Goal: Task Accomplishment & Management: Manage account settings

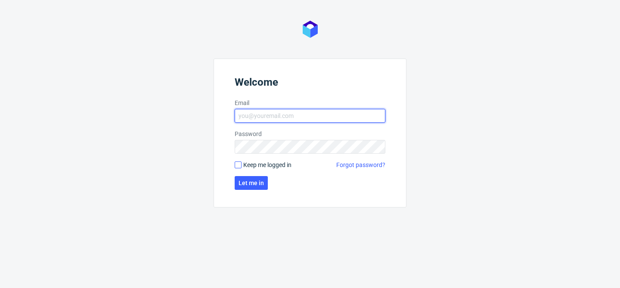
type input "[EMAIL_ADDRESS][DOMAIN_NAME]"
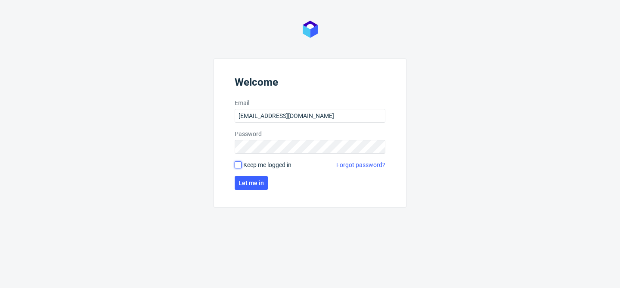
click at [238, 164] on input "Keep me logged in" at bounding box center [237, 164] width 7 height 7
checkbox input "true"
click at [251, 180] on span "Let me in" at bounding box center [250, 183] width 25 height 6
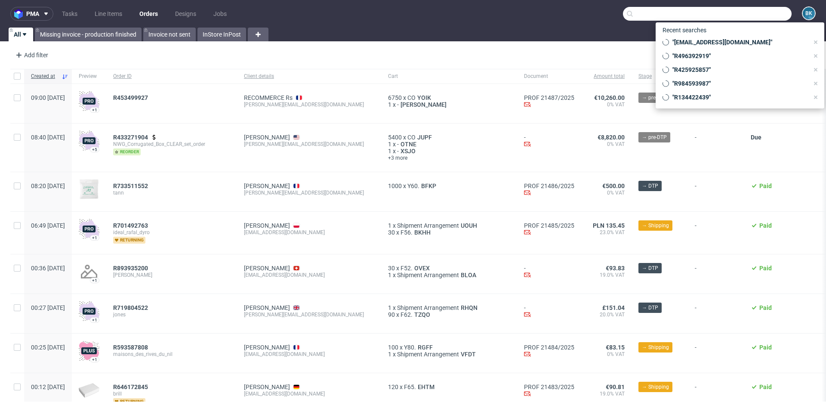
click at [757, 19] on input "text" at bounding box center [707, 14] width 169 height 14
paste input "R812241382"
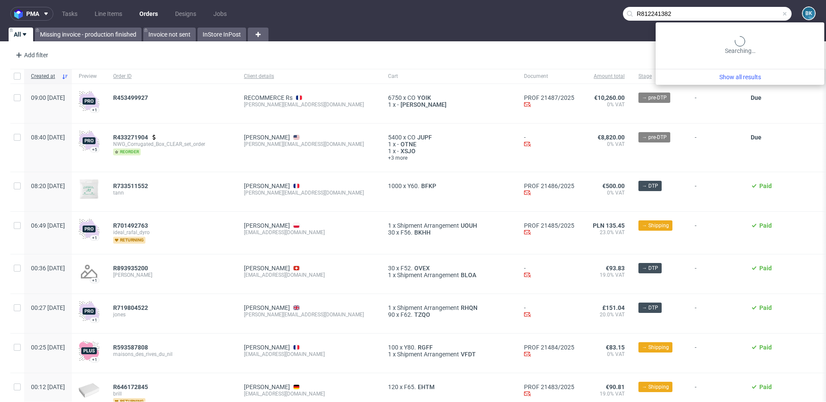
type input "R812241382"
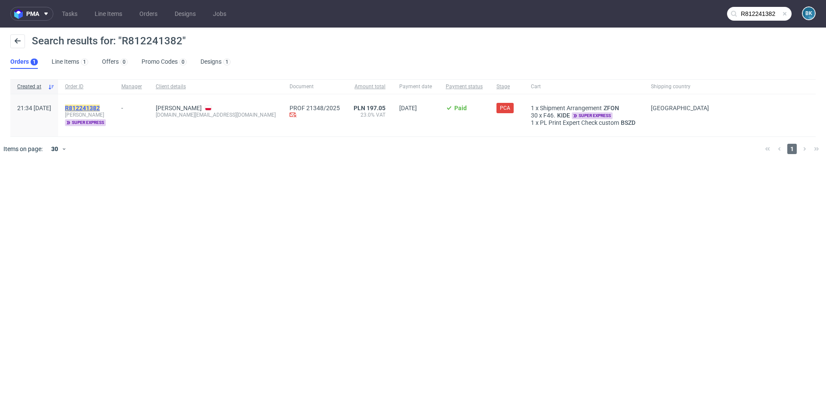
click at [100, 106] on mark "R812241382" at bounding box center [82, 108] width 35 height 7
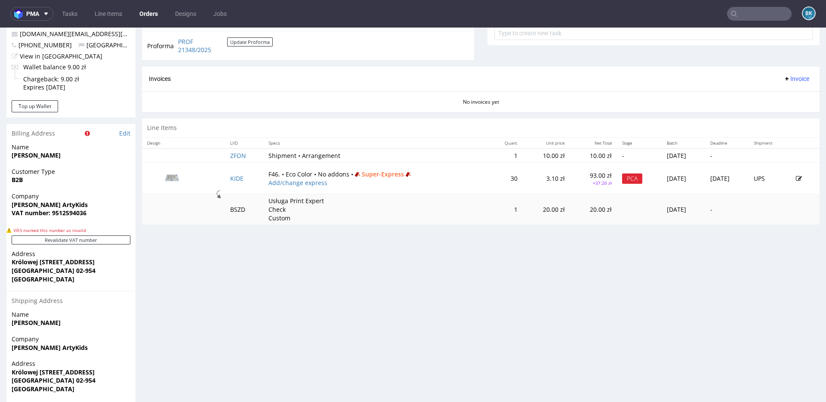
scroll to position [369, 0]
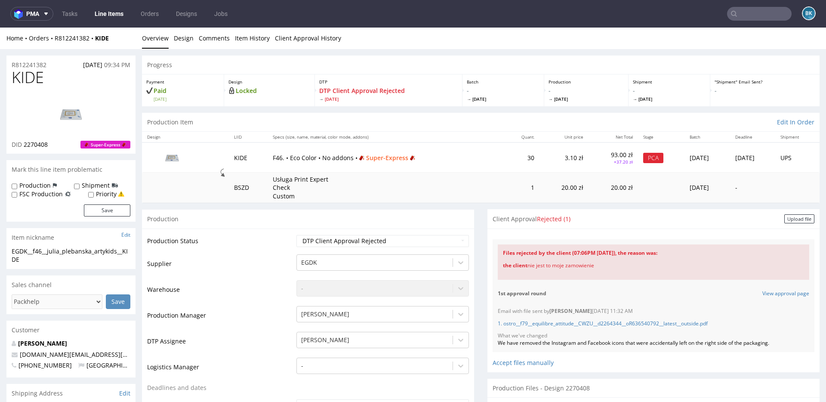
scroll to position [16, 0]
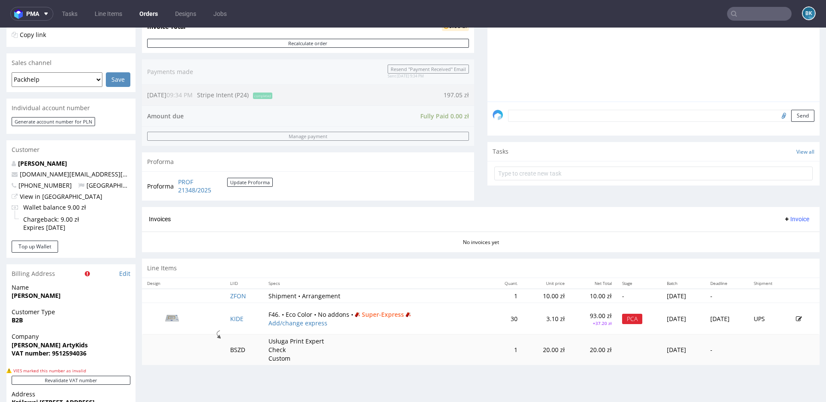
scroll to position [220, 0]
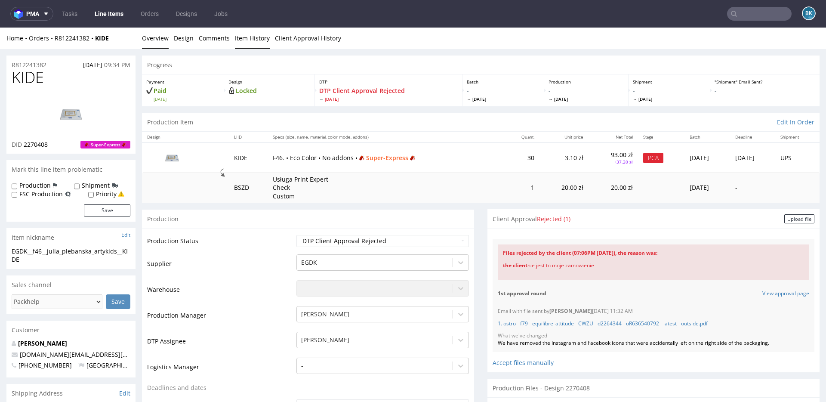
click at [255, 39] on link "Item History" at bounding box center [252, 38] width 35 height 21
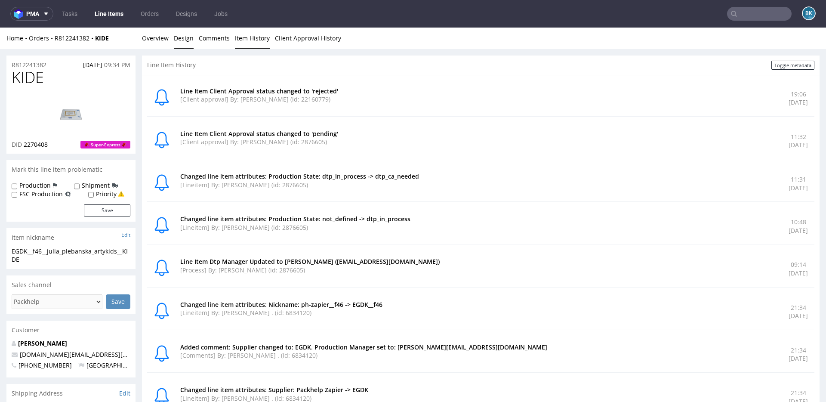
click at [186, 38] on link "Design" at bounding box center [184, 38] width 20 height 21
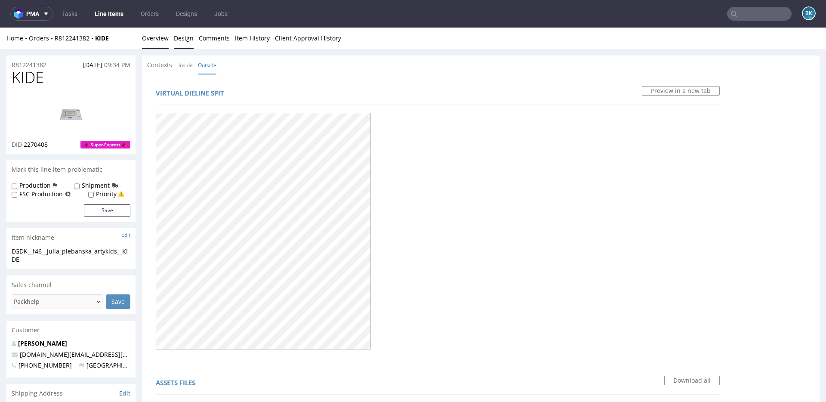
click at [151, 38] on link "Overview" at bounding box center [155, 38] width 27 height 21
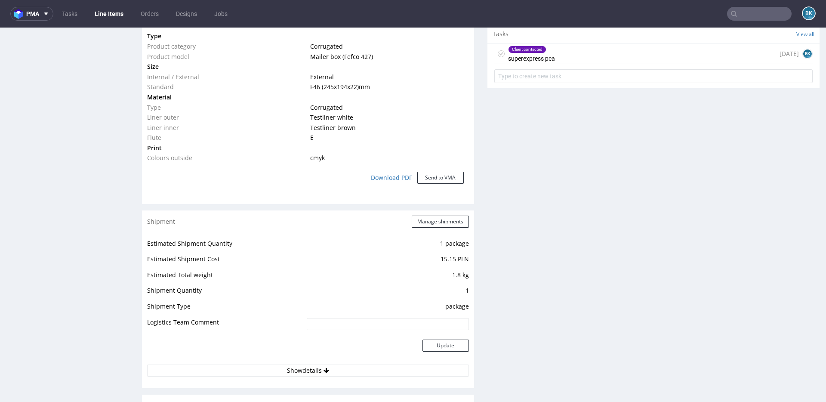
scroll to position [668, 0]
click at [566, 52] on div "Client contacted superexpress pca 1 day ago BK" at bounding box center [653, 56] width 318 height 20
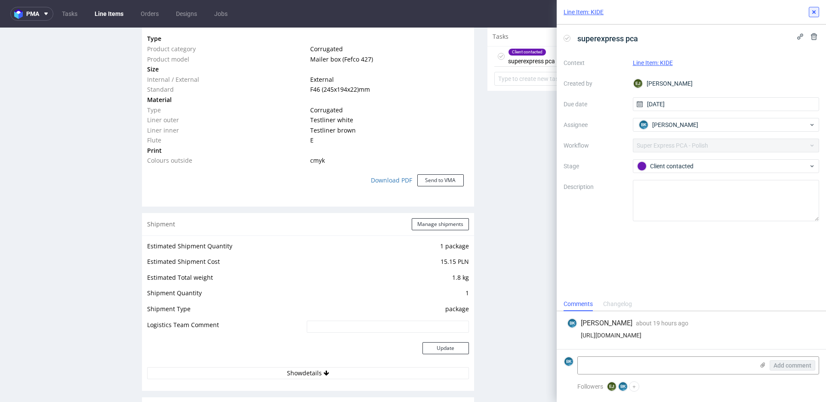
click at [815, 12] on icon at bounding box center [814, 12] width 7 height 7
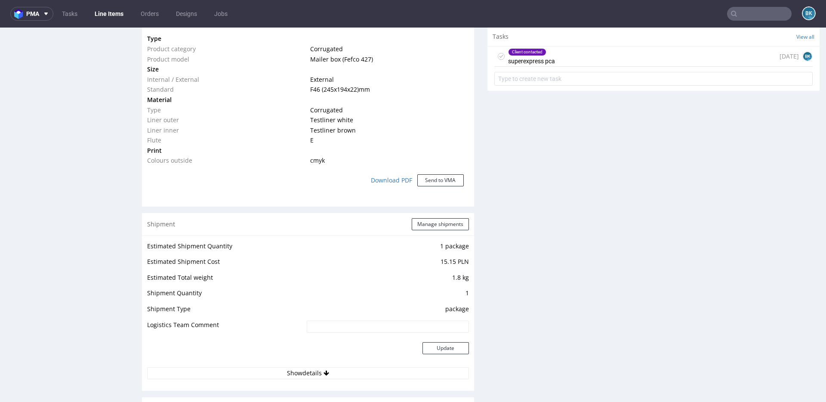
scroll to position [624, 0]
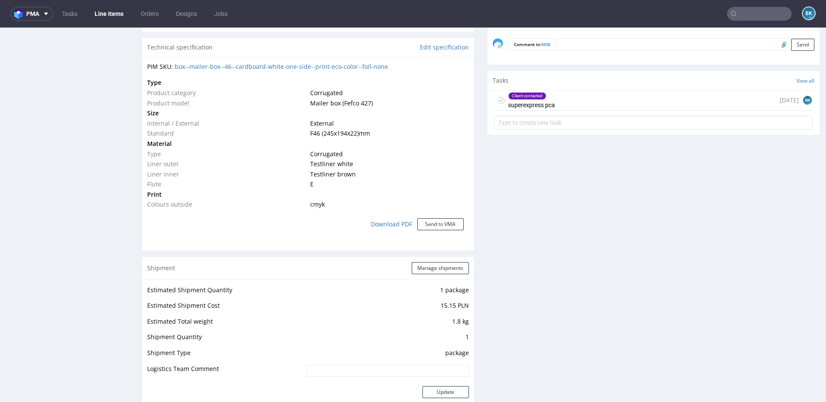
click at [559, 104] on div "Client contacted superexpress pca 1 day ago BK" at bounding box center [653, 100] width 318 height 20
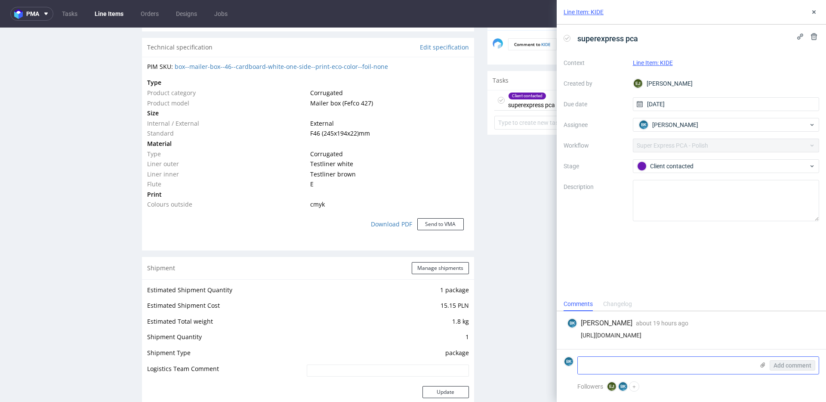
click at [640, 365] on textarea at bounding box center [666, 365] width 176 height 17
drag, startPoint x: 658, startPoint y: 364, endPoint x: 557, endPoint y: 362, distance: 101.5
click at [557, 362] on form "BK To nie jest design klienta Add comment" at bounding box center [691, 365] width 269 height 32
paste textarea "Wysłali mi Państwo link i projekt nie mojego zamówienia. Proszę o niezwłoczne p…"
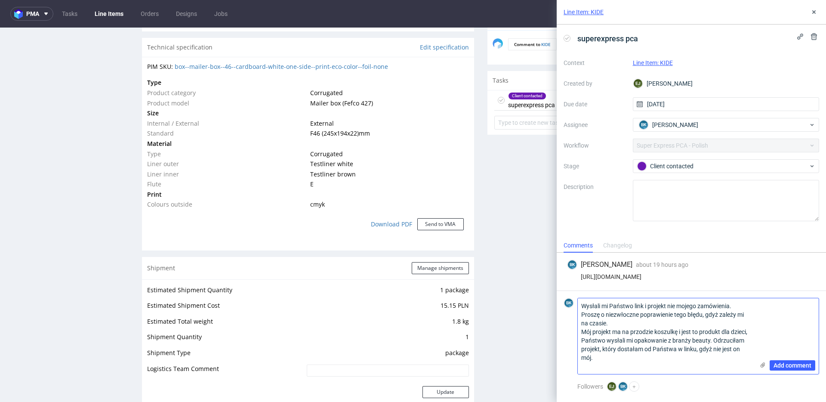
click at [583, 304] on textarea "Wysłali mi Państwo link i projekt nie mojego zamówienia. Proszę o niezwłoczne p…" at bounding box center [666, 336] width 176 height 76
click at [599, 357] on textarea "Odpowiedź od klienta: "Wysłali mi Państwo link i projekt nie mojego zamówienia.…" at bounding box center [666, 336] width 176 height 76
type textarea "Odpowiedź od klienta: "Wysłali mi Państwo link i projekt nie mojego zamówienia.…"
click at [780, 364] on span "Add comment" at bounding box center [793, 365] width 38 height 6
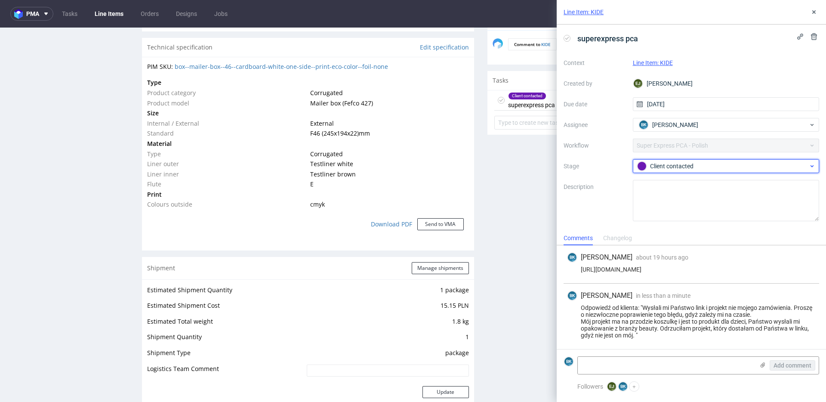
click at [676, 169] on div "Client contacted" at bounding box center [722, 165] width 171 height 9
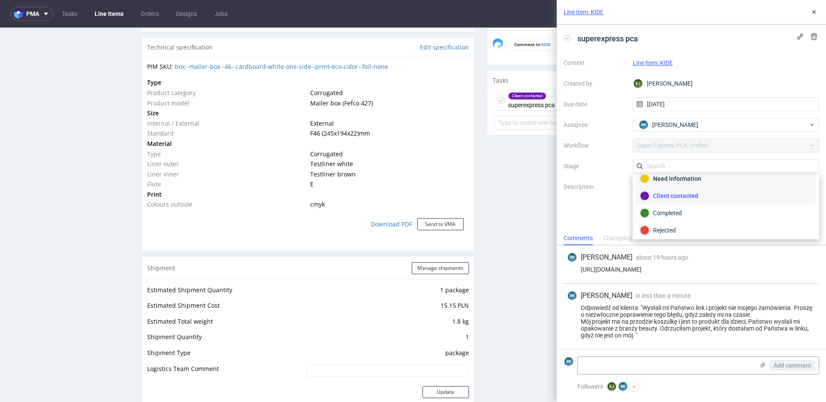
scroll to position [46, 0]
click at [673, 176] on div "Need information" at bounding box center [726, 175] width 172 height 9
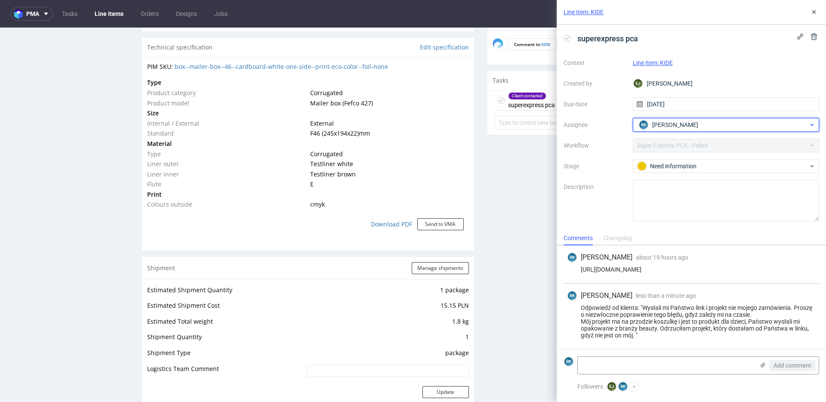
click at [672, 126] on span "Bogna Krystian" at bounding box center [675, 124] width 46 height 9
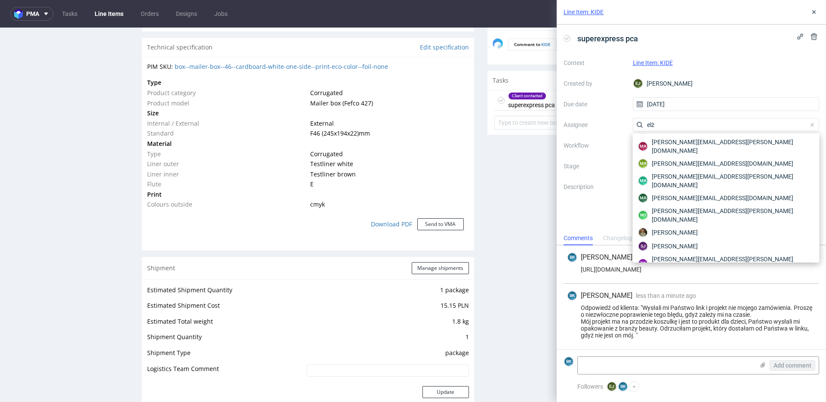
scroll to position [0, 0]
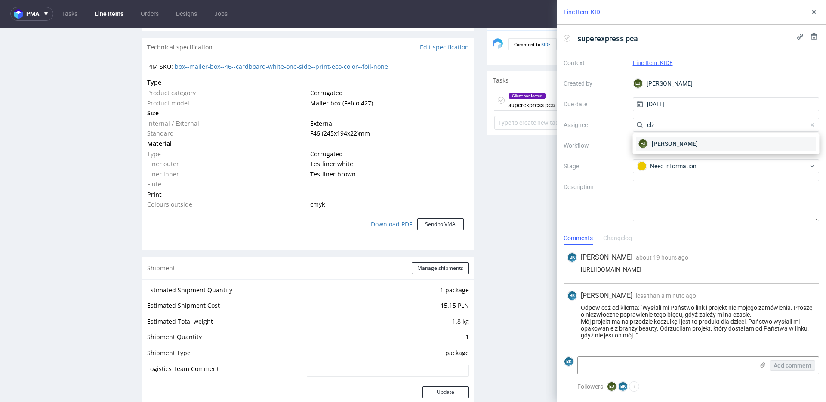
type input "elż"
click at [687, 142] on span "Elżbieta Jelińska" at bounding box center [675, 143] width 46 height 9
click at [811, 14] on icon at bounding box center [814, 12] width 7 height 7
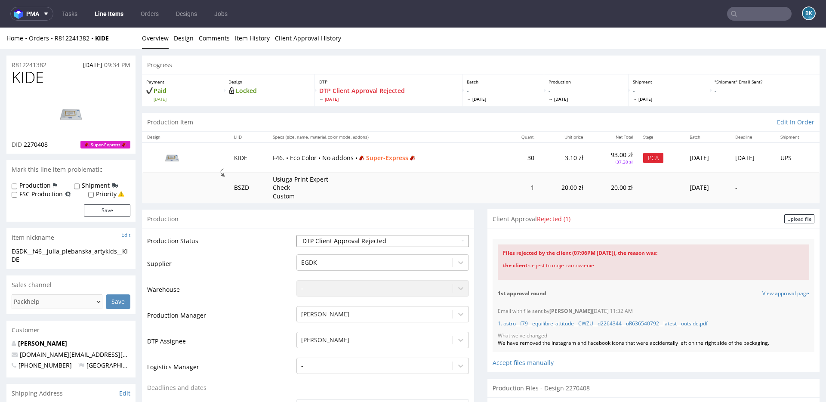
click at [378, 241] on select "Waiting for Artwork Waiting for Diecut Waiting for Mockup Waiting for DTP Waiti…" at bounding box center [382, 241] width 173 height 12
select select "back_for_dtp"
click at [296, 235] on select "Waiting for Artwork Waiting for Diecut Waiting for Mockup Waiting for DTP Waiti…" at bounding box center [382, 241] width 173 height 12
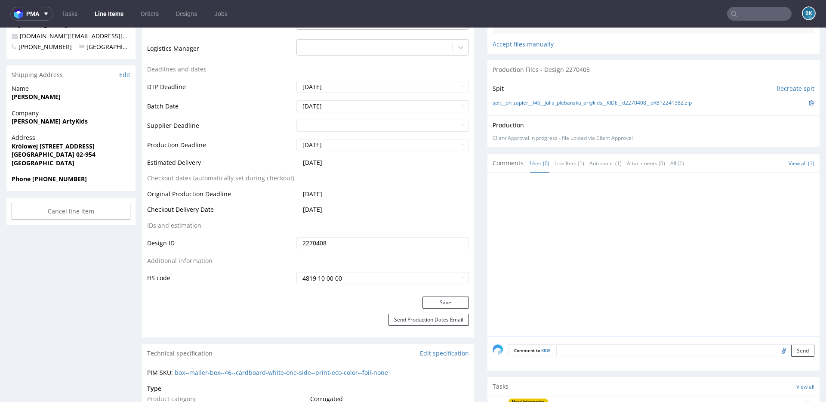
scroll to position [401, 0]
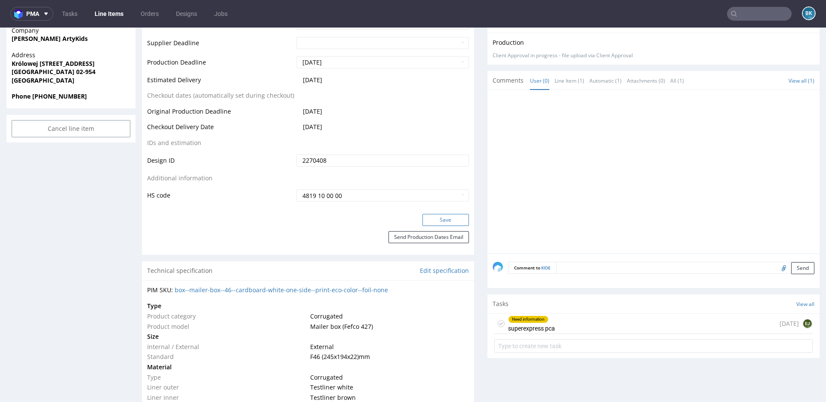
click at [450, 222] on button "Save" at bounding box center [445, 220] width 46 height 12
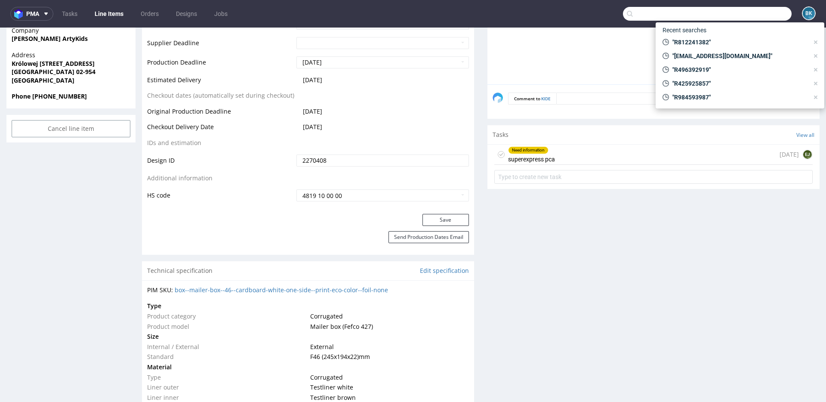
click at [752, 15] on input "text" at bounding box center [707, 14] width 169 height 14
paste input "cristina@ozeditorial.com"
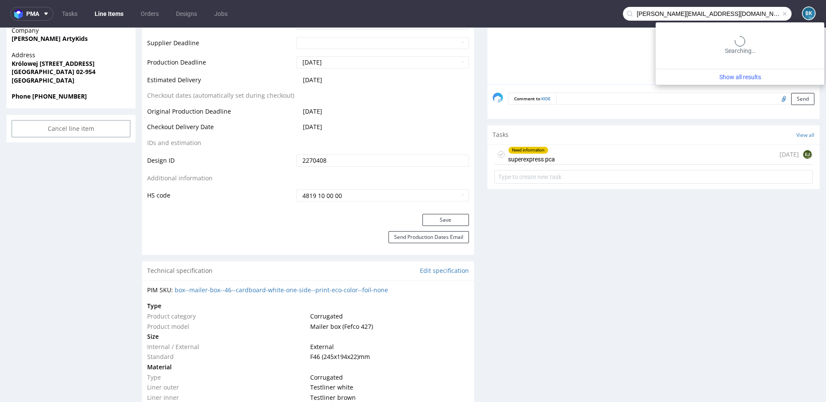
type input "cristina@ozeditorial.com"
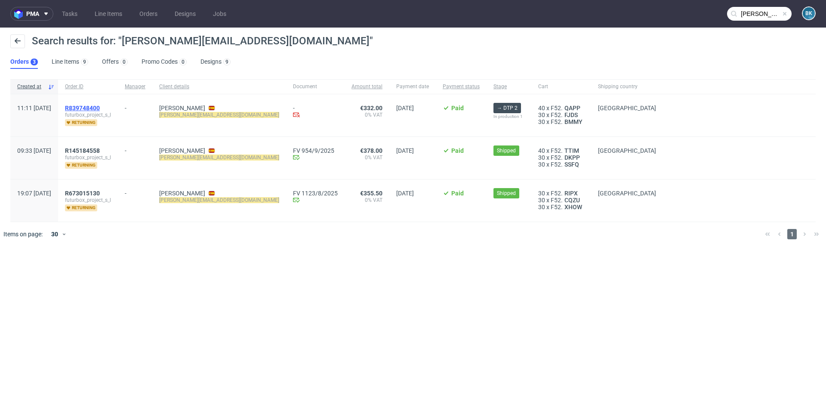
click at [100, 108] on span "R839748400" at bounding box center [82, 108] width 35 height 7
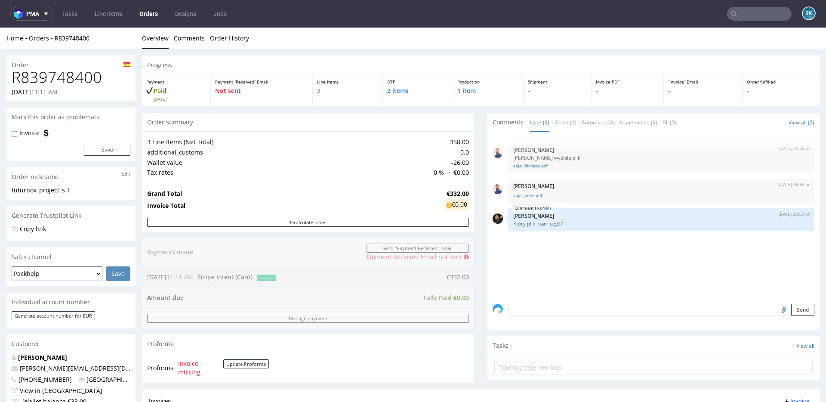
click at [55, 79] on h1 "R839748400" at bounding box center [71, 77] width 119 height 17
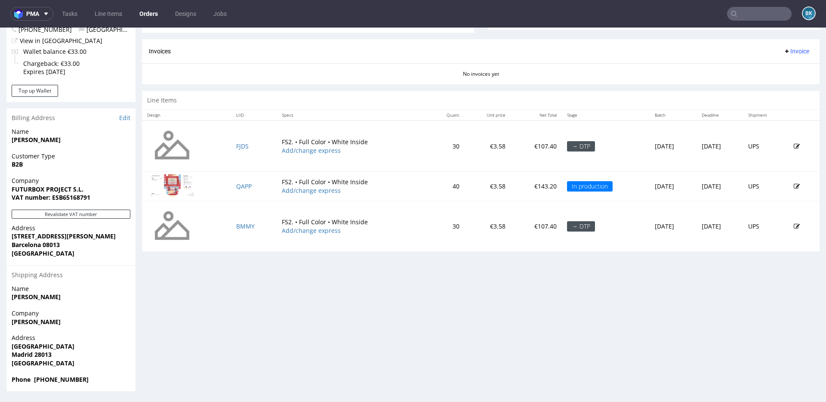
scroll to position [2, 0]
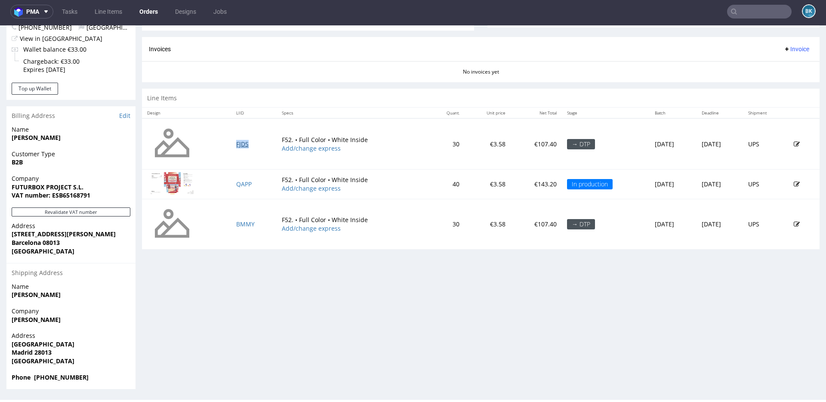
click at [236, 143] on link "FJDS" at bounding box center [242, 144] width 12 height 8
click at [238, 180] on link "QAPP" at bounding box center [243, 184] width 15 height 8
click at [241, 225] on link "BMMY" at bounding box center [245, 224] width 18 height 8
click at [752, 16] on input "text" at bounding box center [759, 12] width 65 height 14
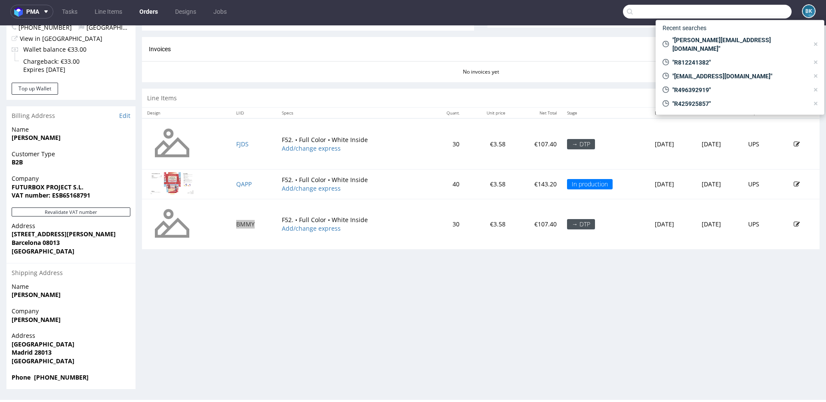
paste input "tomasz.wenzel@webmotion.pl"
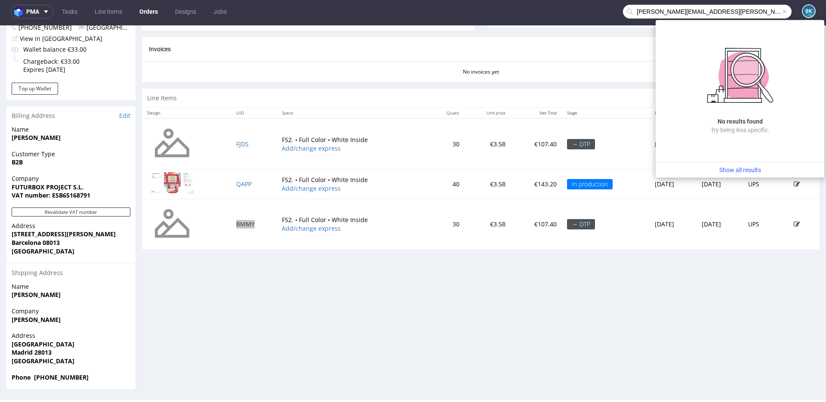
drag, startPoint x: 671, startPoint y: 12, endPoint x: 576, endPoint y: 12, distance: 95.1
click at [576, 12] on nav "pma Tasks Line Items Orders Designs Jobs tomasz.wenzel@webmotion.pl BK" at bounding box center [413, 12] width 826 height 28
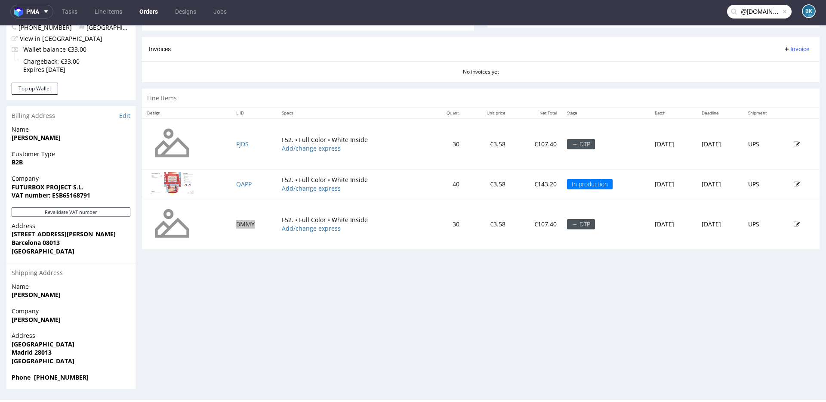
type input "@webmotion.pl"
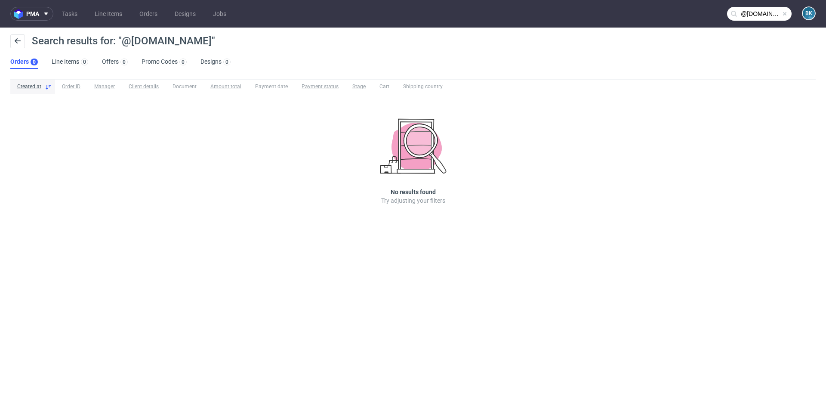
click at [785, 14] on span at bounding box center [784, 13] width 7 height 7
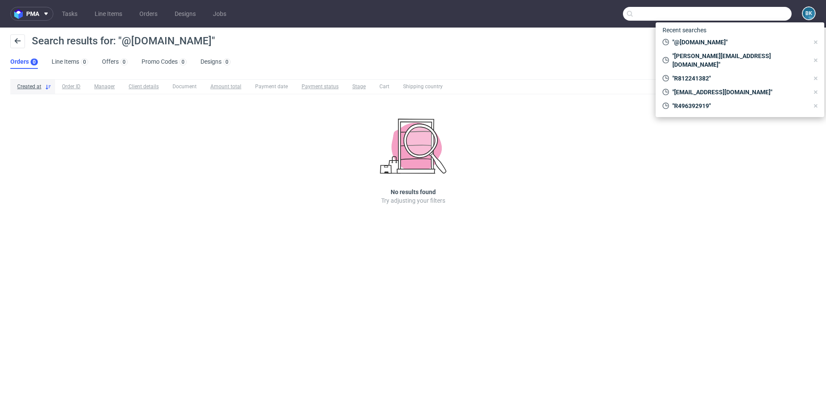
click at [760, 15] on input "text" at bounding box center [707, 14] width 169 height 14
paste input "R931371562"
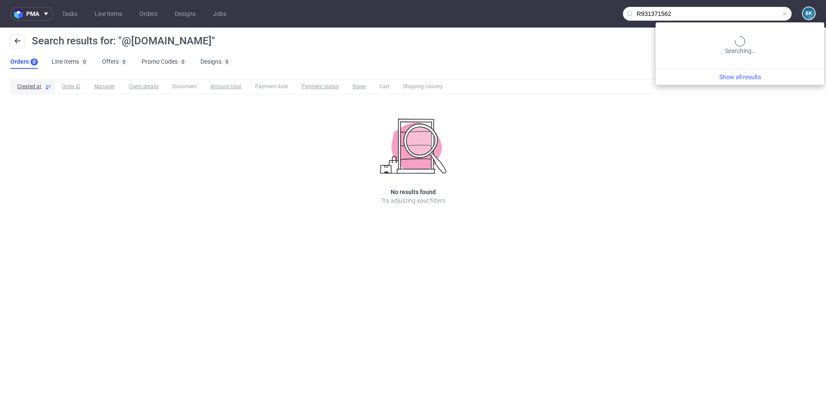
type input "R931371562"
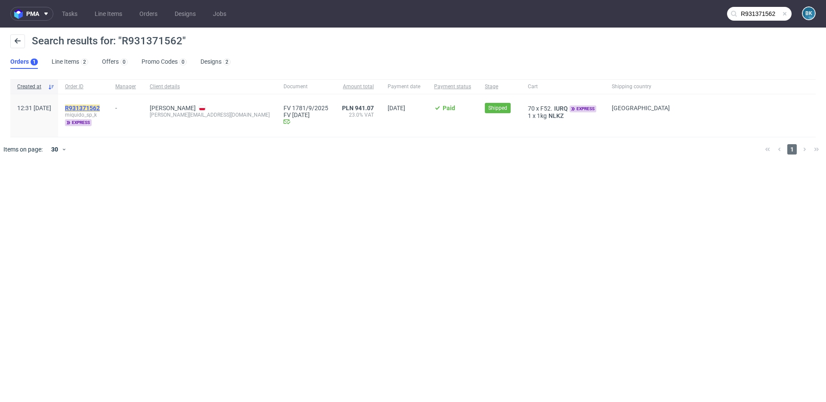
click at [100, 108] on mark "R931371562" at bounding box center [82, 108] width 35 height 7
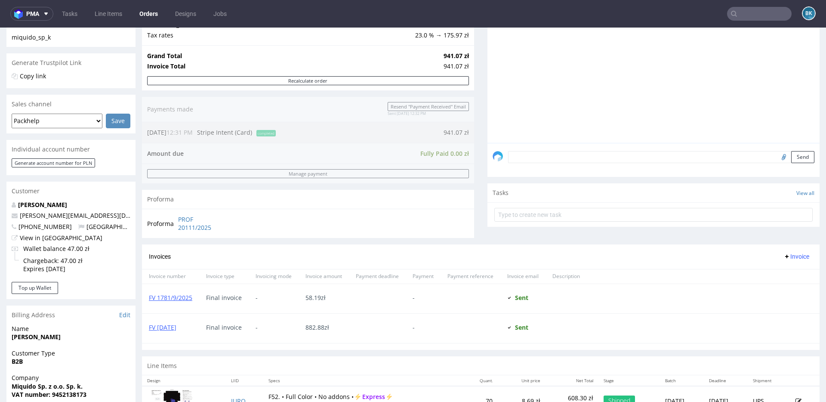
scroll to position [190, 0]
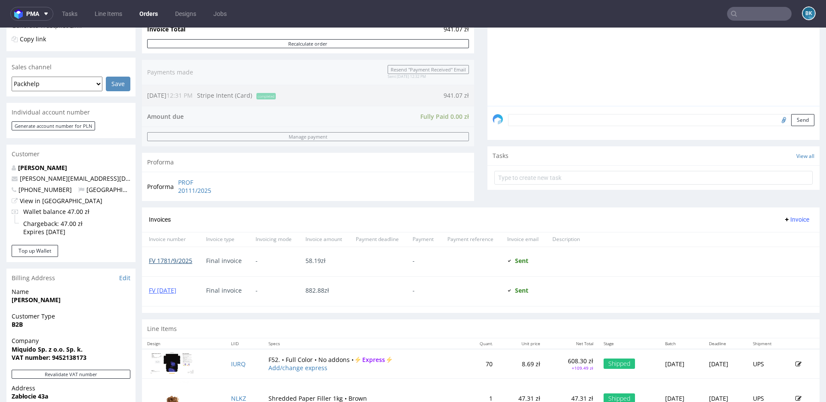
click at [177, 259] on link "FV 1781/9/2025" at bounding box center [170, 260] width 43 height 8
click at [170, 292] on link "FV 3/10/2025" at bounding box center [163, 290] width 28 height 8
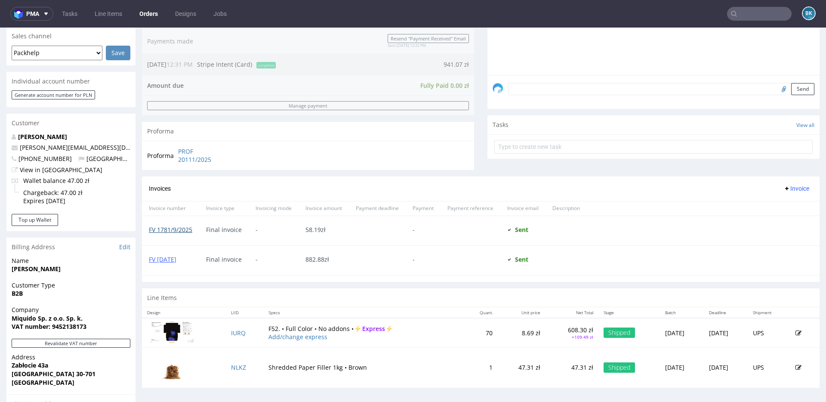
click at [182, 230] on link "FV 1781/9/2025" at bounding box center [170, 229] width 43 height 8
click at [171, 260] on link "FV 3/10/2025" at bounding box center [163, 259] width 28 height 8
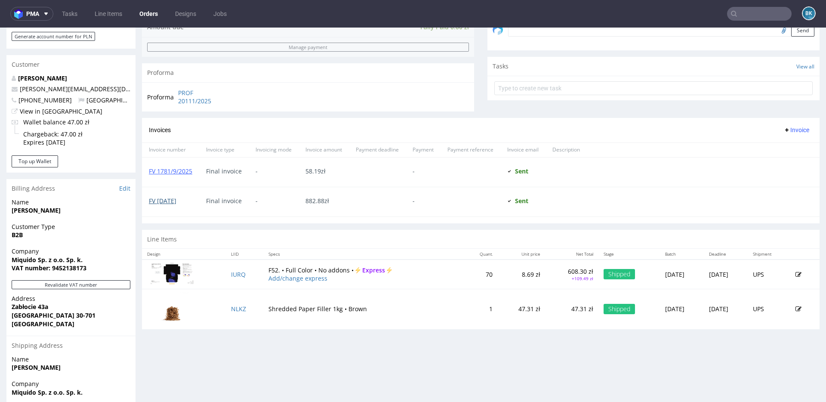
scroll to position [291, 0]
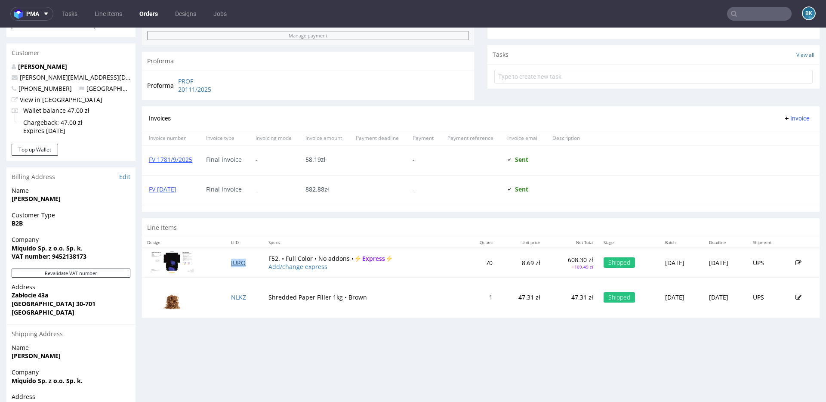
click at [232, 261] on link "IURQ" at bounding box center [238, 263] width 15 height 8
click at [231, 296] on link "NLKZ" at bounding box center [238, 297] width 15 height 8
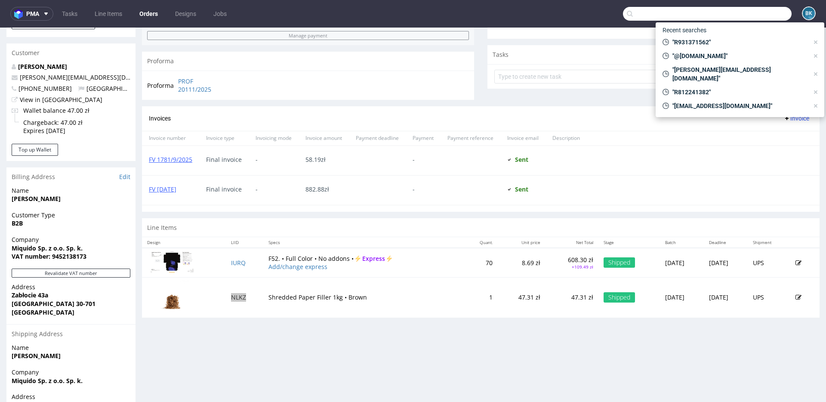
click at [737, 18] on input "text" at bounding box center [707, 14] width 169 height 14
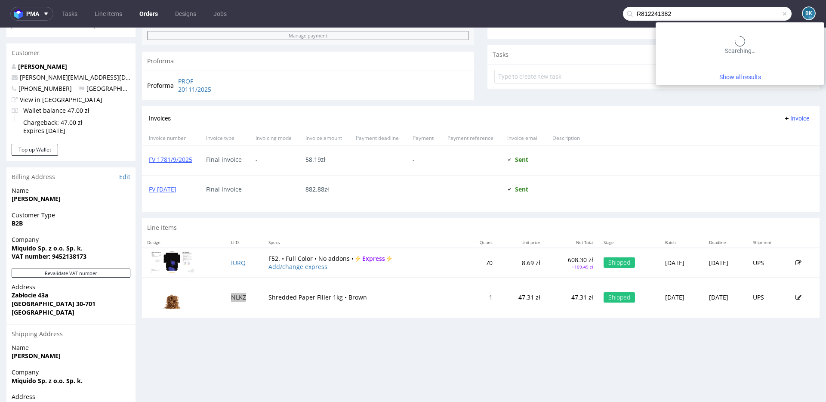
type input "R812241382"
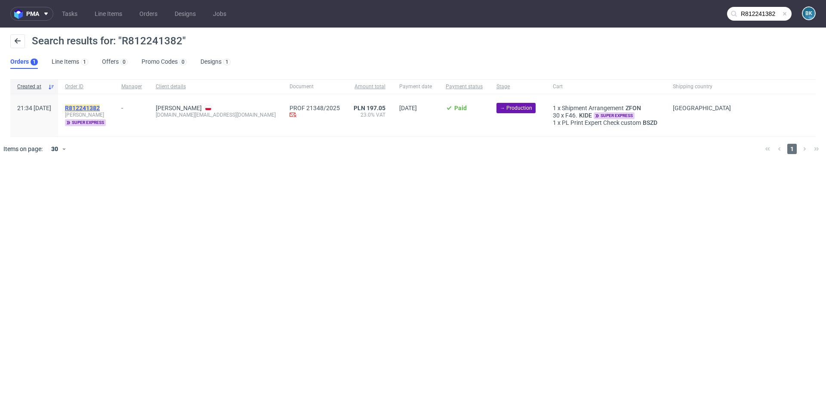
click at [100, 107] on mark "R812241382" at bounding box center [82, 108] width 35 height 7
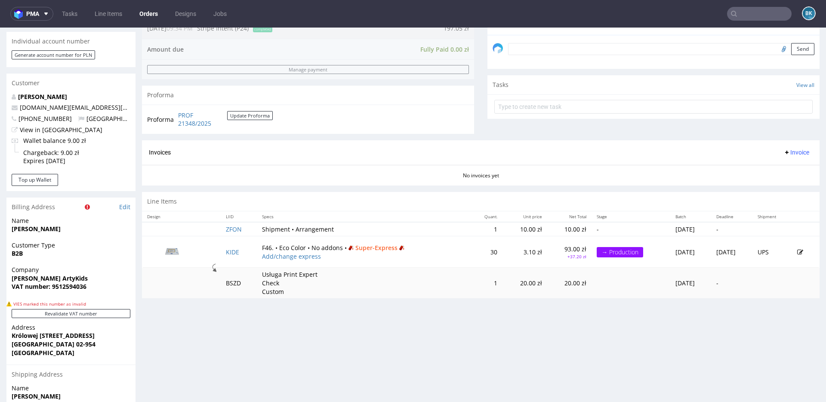
scroll to position [289, 0]
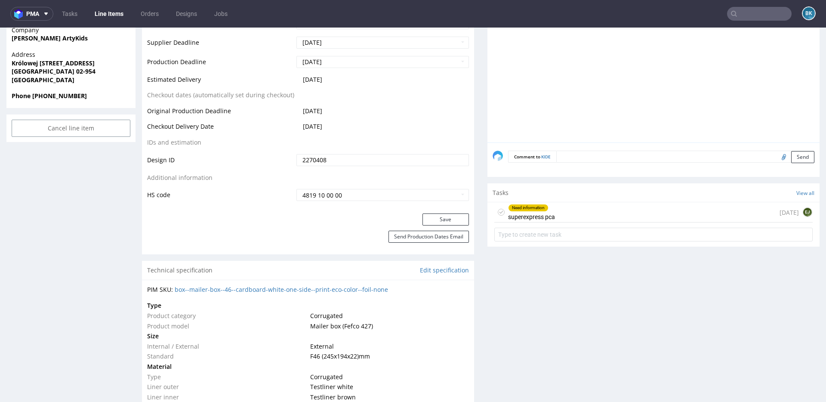
scroll to position [413, 0]
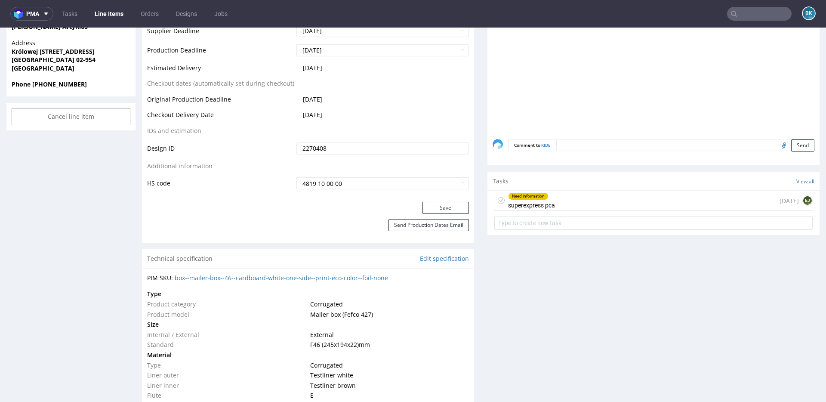
click at [570, 206] on div "Need information superexpress pca 1 day ago EJ" at bounding box center [653, 201] width 318 height 20
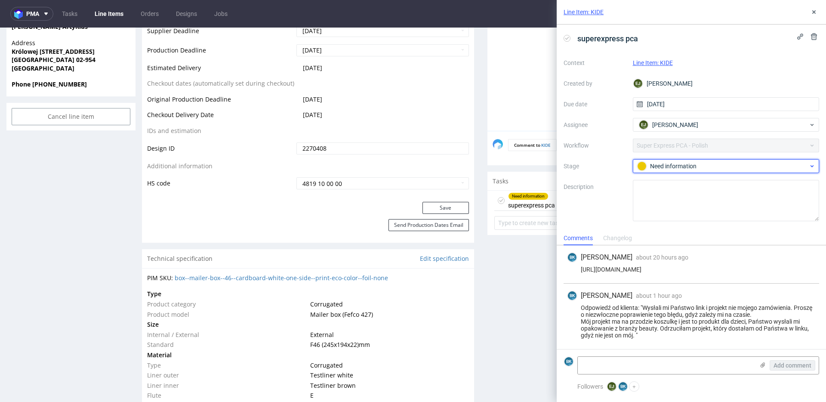
click at [687, 166] on div "Need information" at bounding box center [722, 165] width 171 height 9
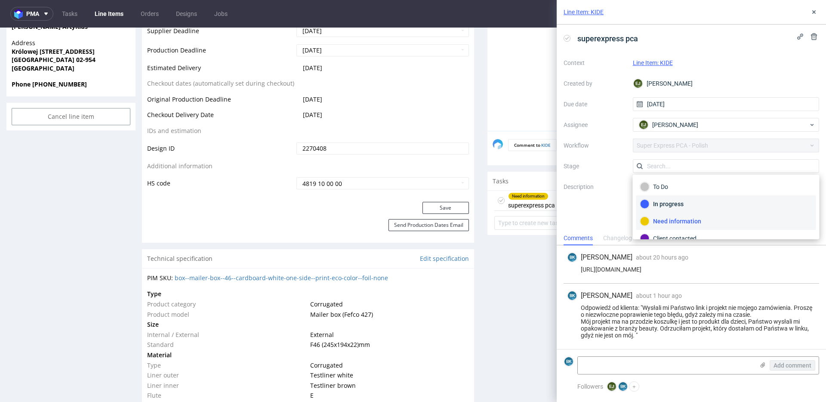
scroll to position [46, 0]
click at [671, 207] on div "Completed" at bounding box center [726, 209] width 172 height 9
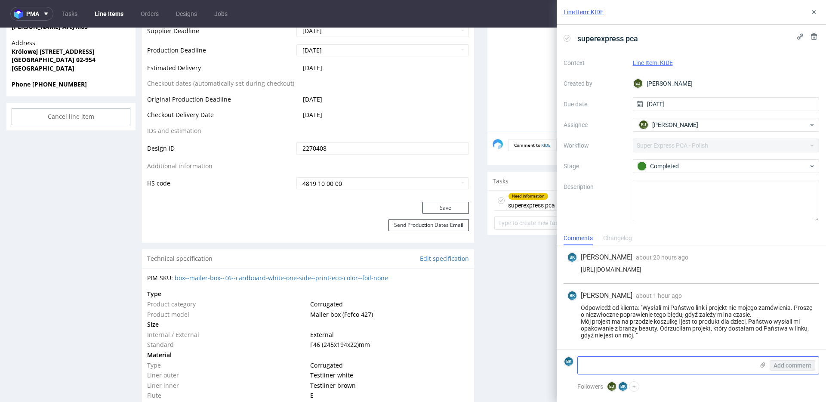
click at [622, 373] on textarea at bounding box center [666, 365] width 176 height 17
type textarea "D"
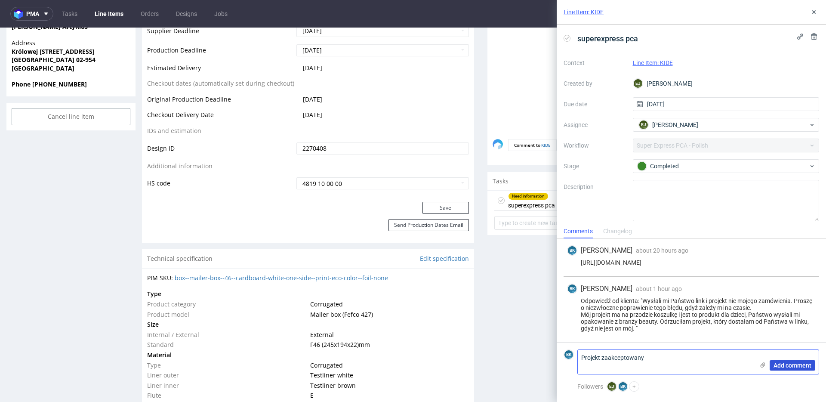
type textarea "Projekt zaakceptowany"
click at [799, 367] on span "Add comment" at bounding box center [793, 365] width 38 height 6
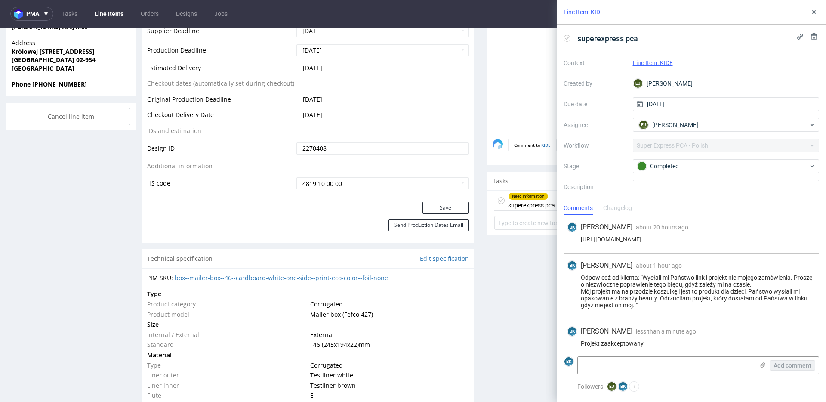
scroll to position [8, 0]
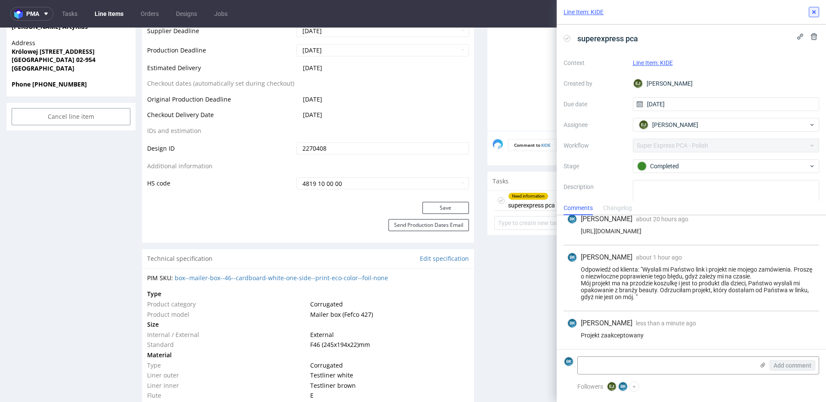
click at [817, 9] on icon at bounding box center [814, 12] width 7 height 7
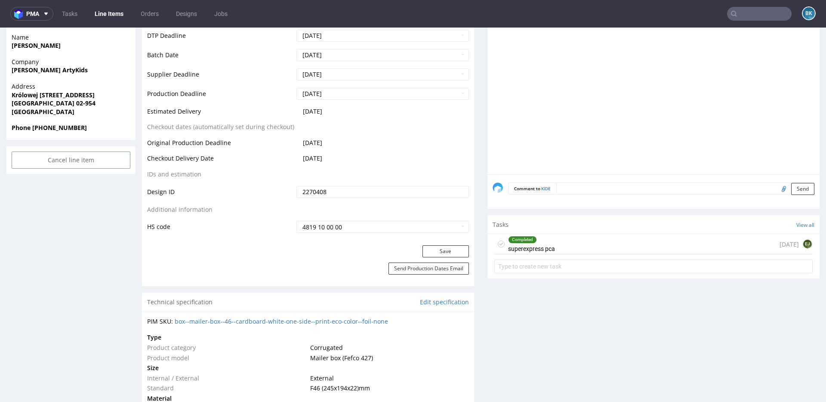
scroll to position [367, 0]
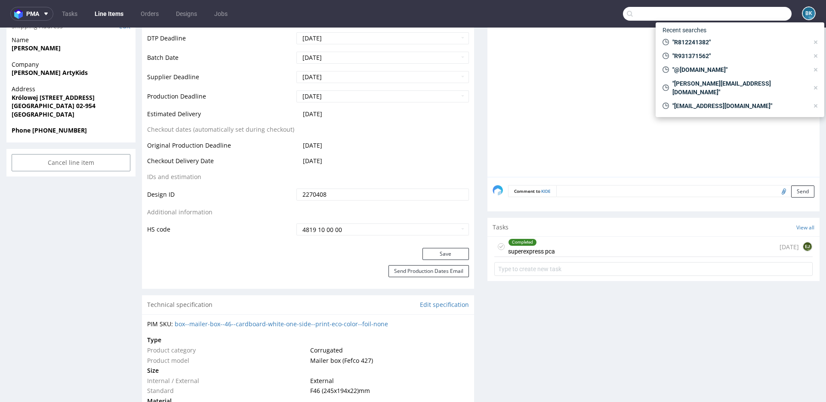
click at [746, 12] on input "text" at bounding box center [707, 14] width 169 height 14
paste input "n.faber@singeluitgeverijen.nl"
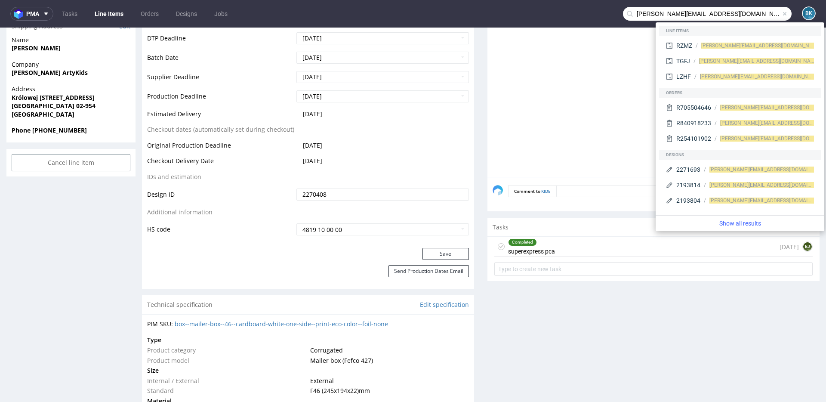
type input "n.faber@singeluitgeverijen.nl"
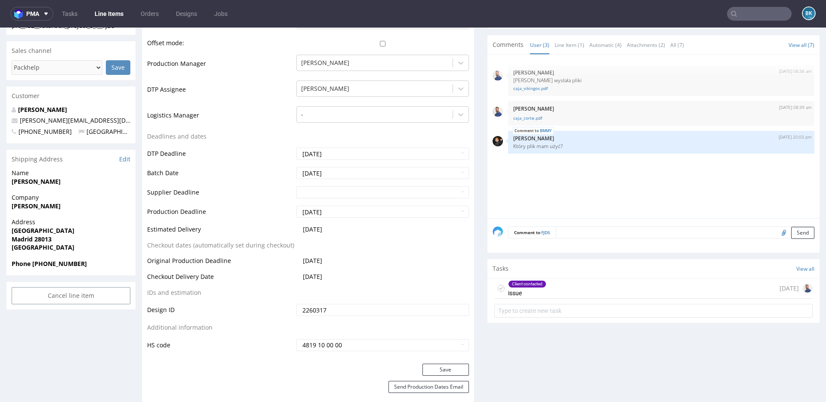
scroll to position [261, 0]
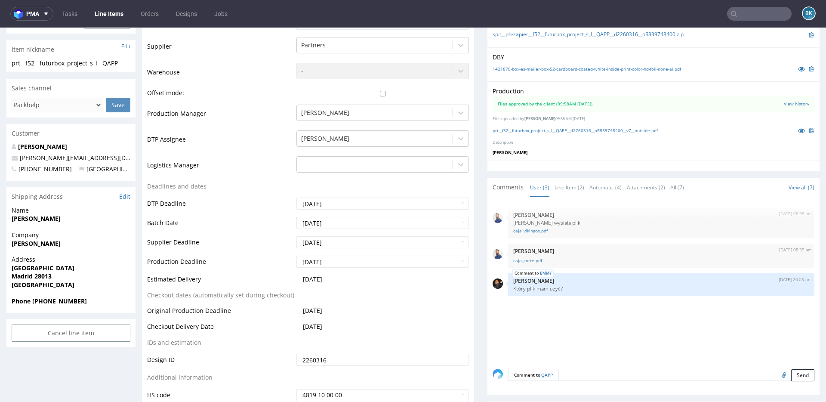
scroll to position [163, 0]
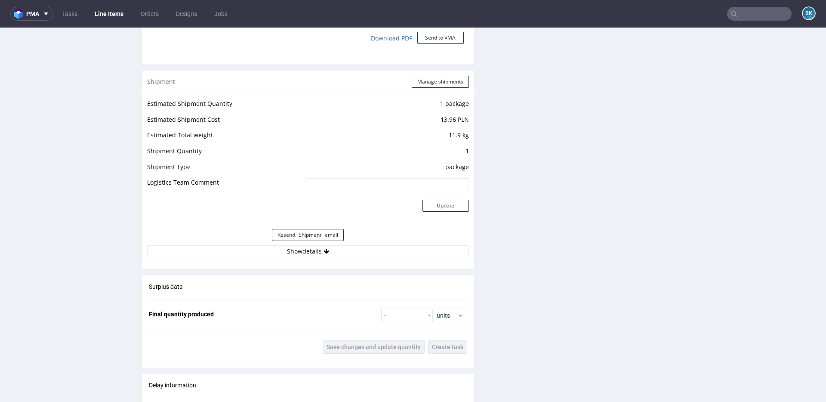
scroll to position [967, 0]
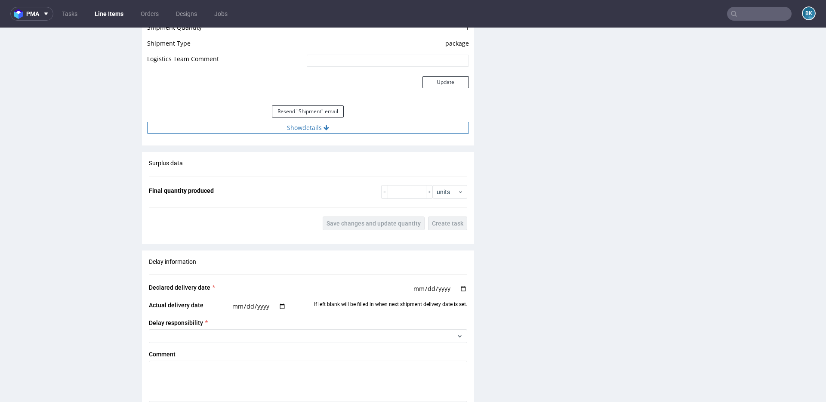
click at [321, 126] on button "Show details" at bounding box center [308, 128] width 322 height 12
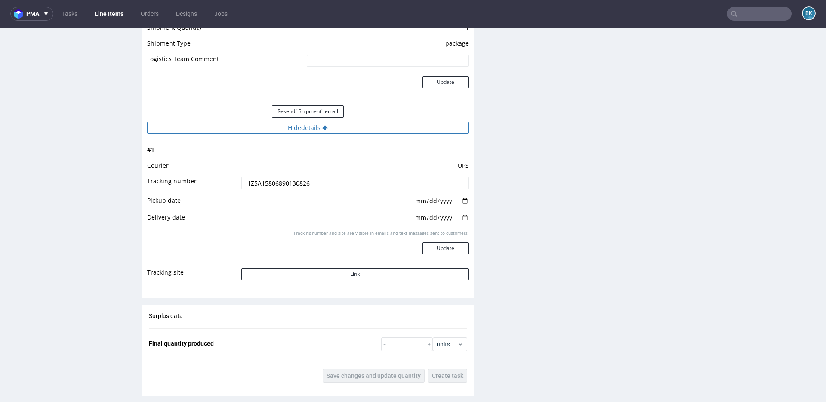
click at [322, 126] on icon at bounding box center [325, 128] width 6 height 6
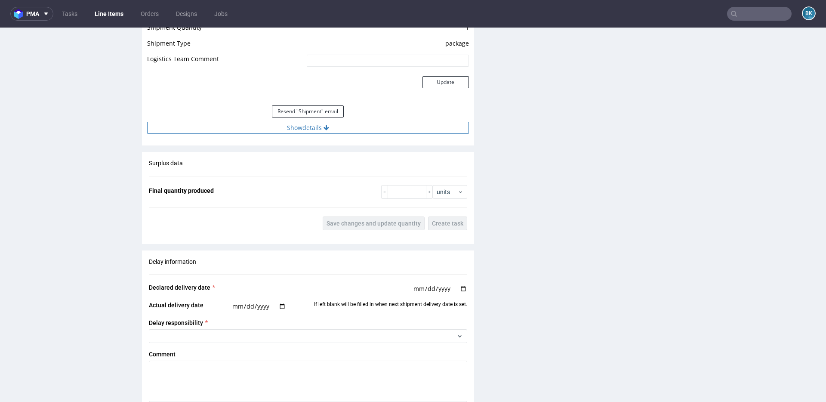
click at [311, 126] on button "Show details" at bounding box center [308, 128] width 322 height 12
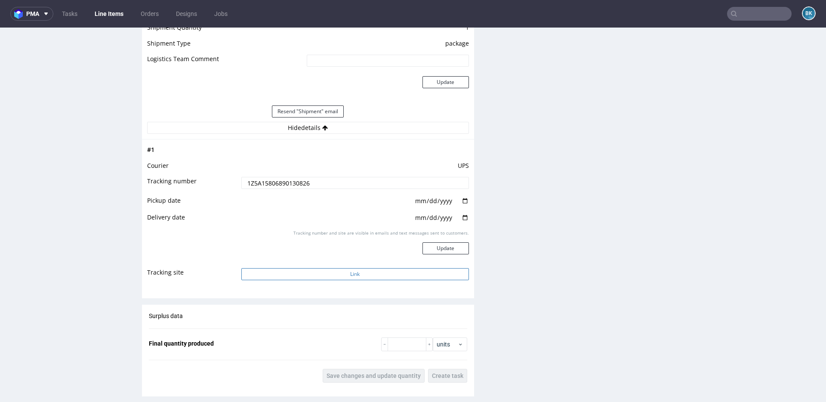
click at [353, 275] on button "Link" at bounding box center [355, 274] width 228 height 12
